Goal: Task Accomplishment & Management: Complete application form

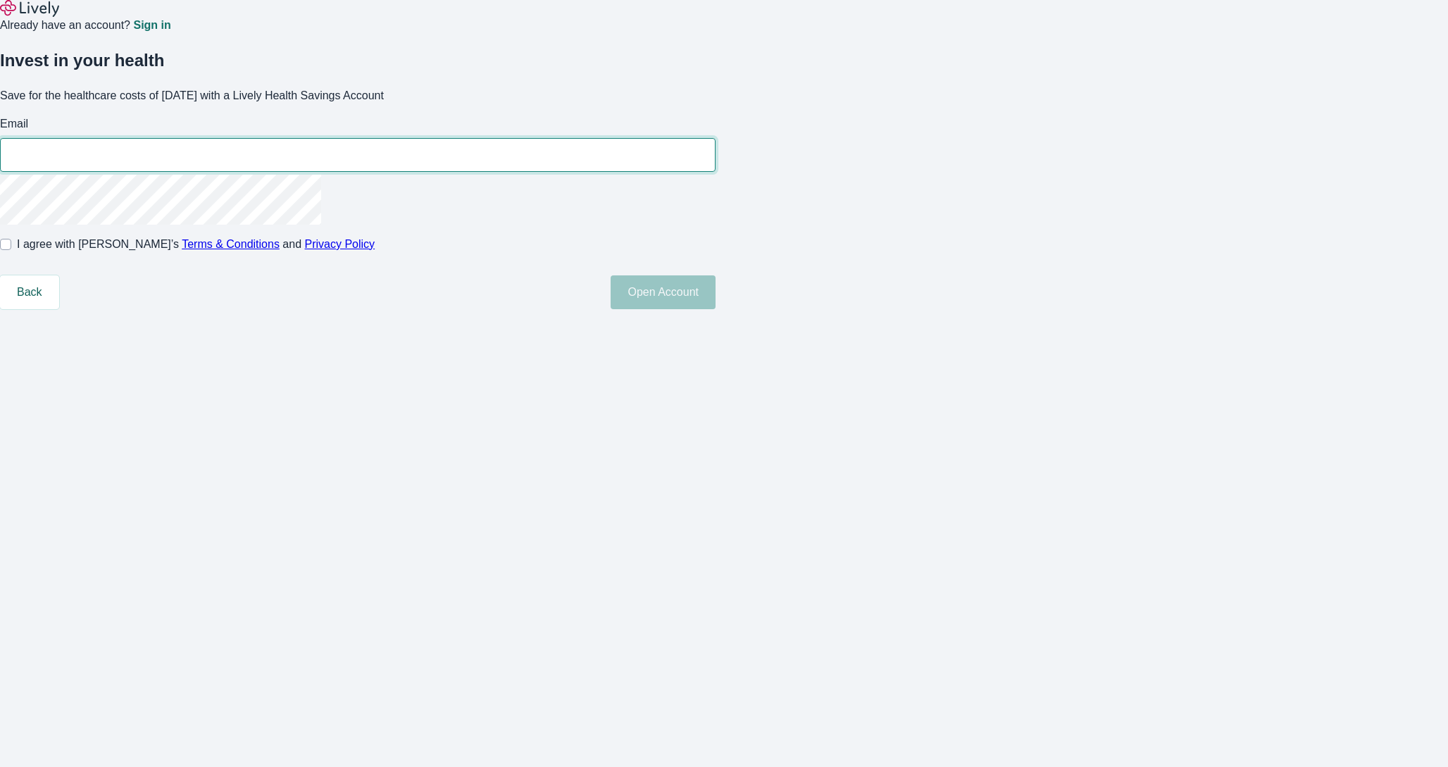
click at [677, 169] on input "Email" at bounding box center [357, 155] width 715 height 28
type input "[EMAIL_ADDRESS][DOMAIN_NAME]"
click at [668, 169] on input "[EMAIL_ADDRESS][DOMAIN_NAME]" at bounding box center [357, 155] width 715 height 28
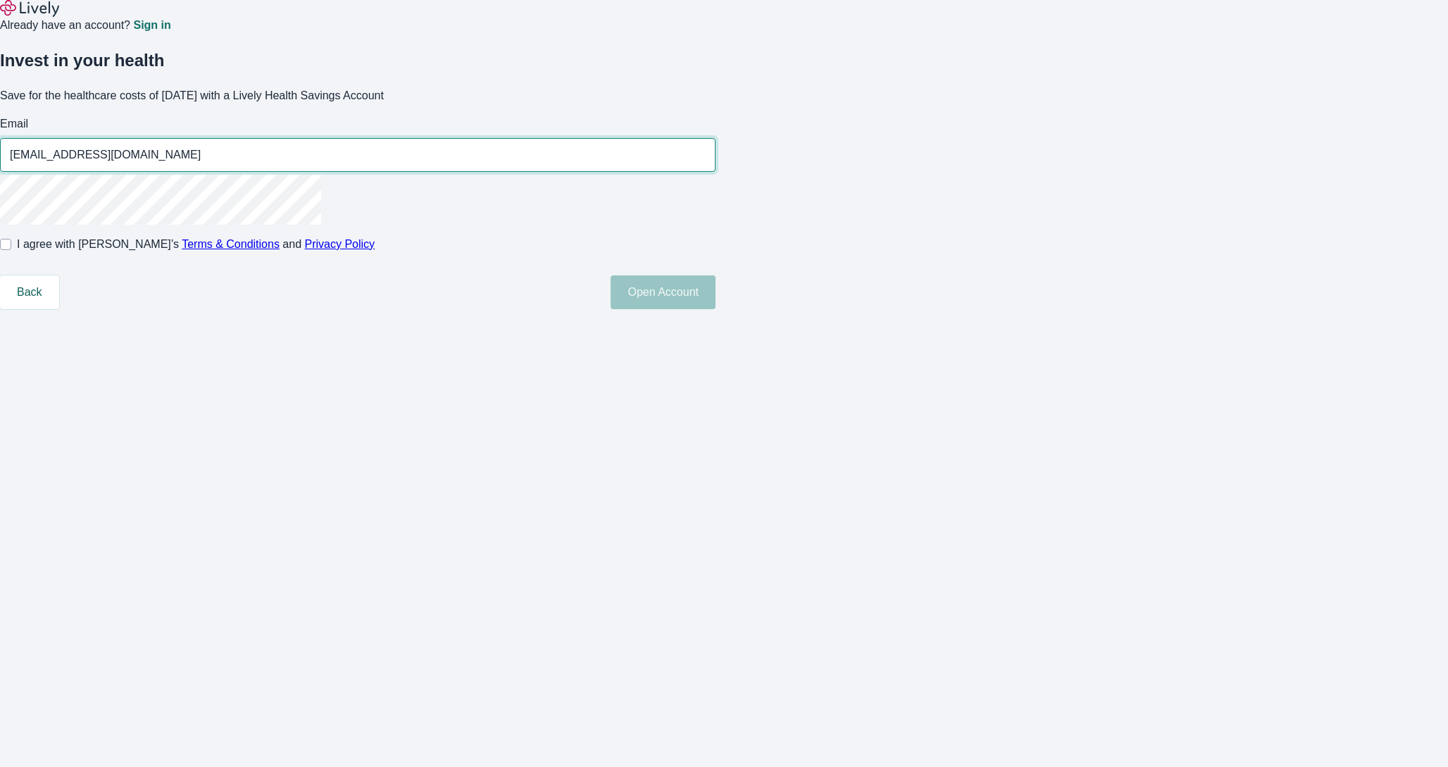
click at [649, 169] on input "[EMAIL_ADDRESS][DOMAIN_NAME]" at bounding box center [357, 155] width 715 height 28
type input "[EMAIL_ADDRESS][DOMAIN_NAME]"
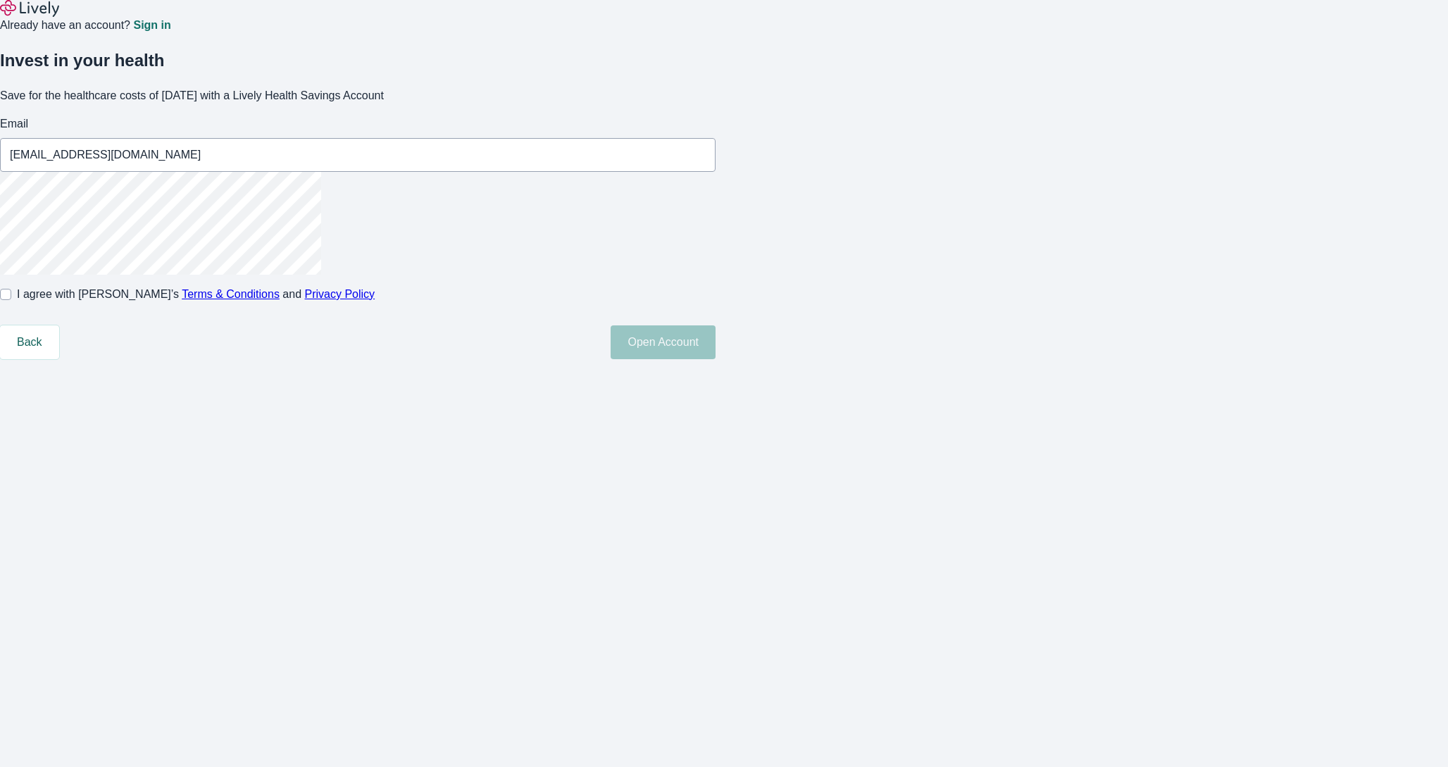
click at [470, 359] on div "Invest in your health Save for the healthcare costs of [DATE] with a Lively Hea…" at bounding box center [715, 196] width 1465 height 325
click at [375, 303] on label "I agree with Lively’s Terms & Conditions and Privacy Policy" at bounding box center [187, 294] width 375 height 17
click at [11, 300] on input "I agree with Lively’s Terms & Conditions and Privacy Policy" at bounding box center [5, 294] width 11 height 11
checkbox input "true"
click at [715, 359] on button "Open Account" at bounding box center [663, 342] width 105 height 34
